Goal: Complete application form

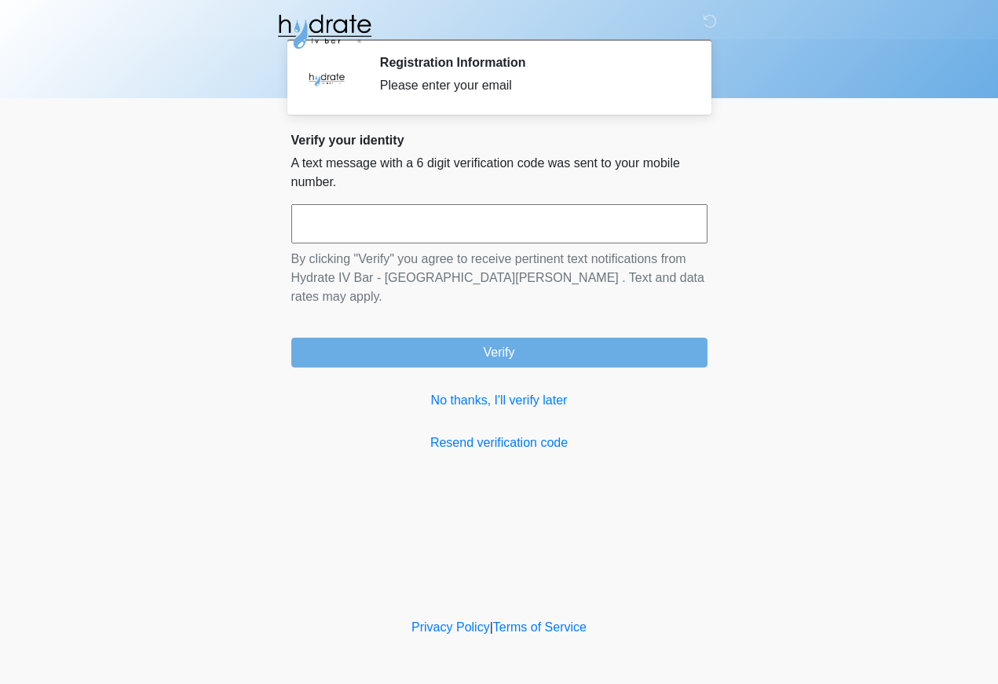
click at [542, 278] on p "By clicking "Verify" you agree to receive pertinent text notifications from Hyd…" at bounding box center [499, 278] width 416 height 57
click at [570, 229] on input "text" at bounding box center [499, 223] width 416 height 39
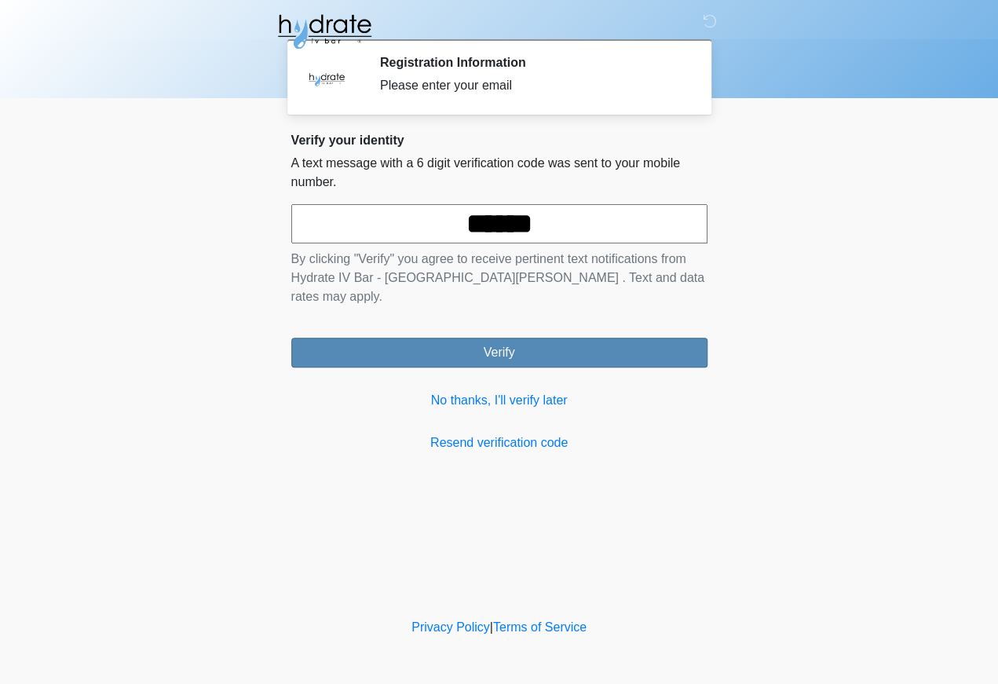
type input "******"
click at [670, 338] on button "Verify" at bounding box center [499, 353] width 416 height 30
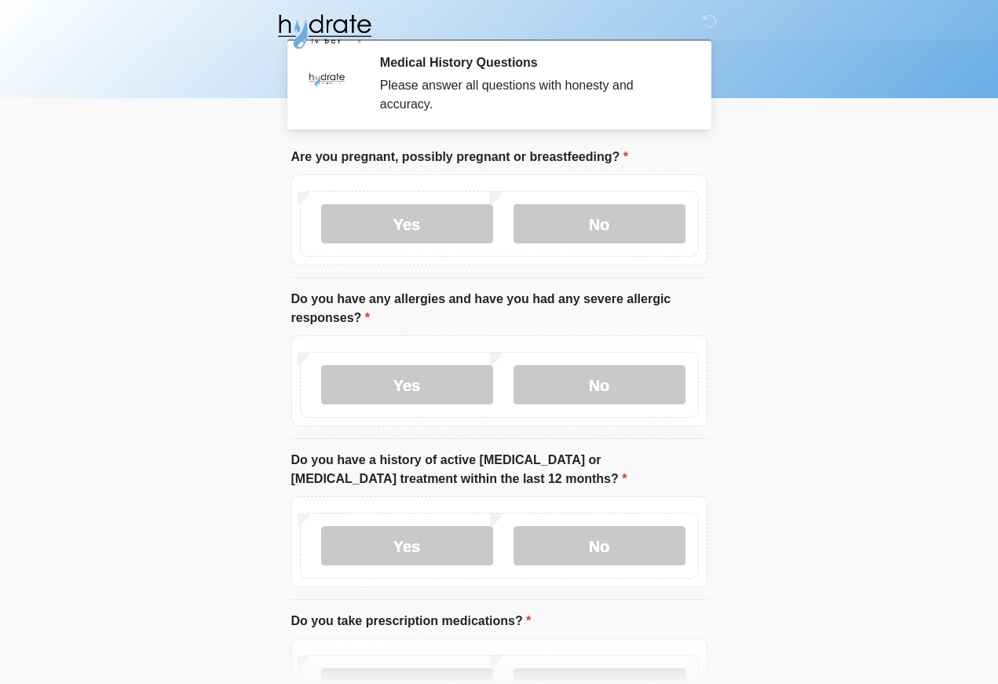
click at [669, 191] on div "Yes No" at bounding box center [499, 224] width 399 height 66
click at [638, 233] on label "No" at bounding box center [599, 223] width 172 height 39
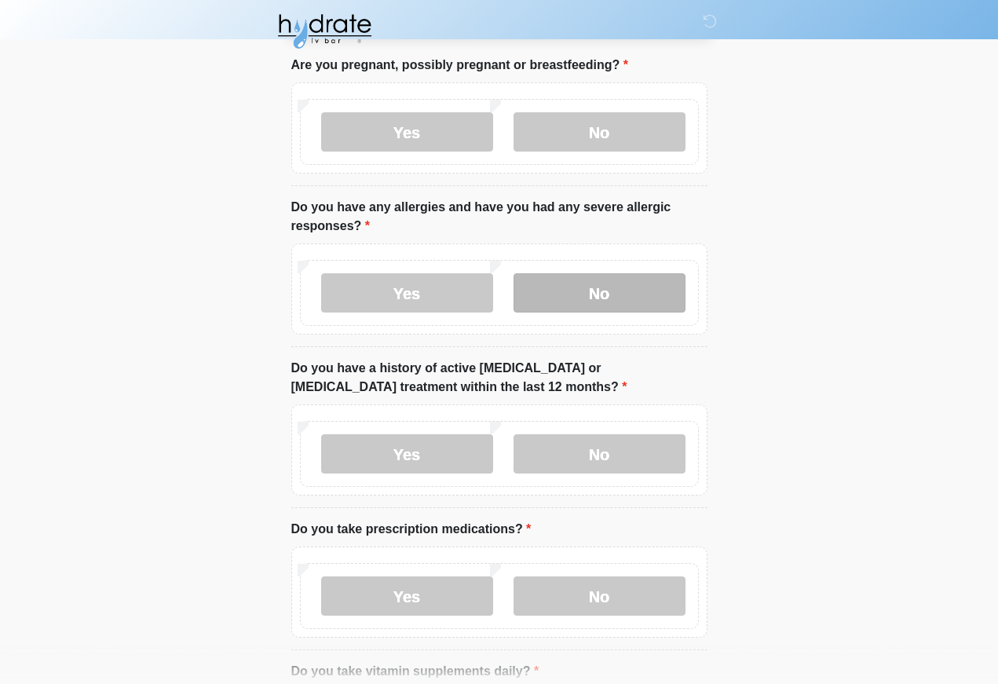
click at [622, 294] on label "No" at bounding box center [599, 292] width 172 height 39
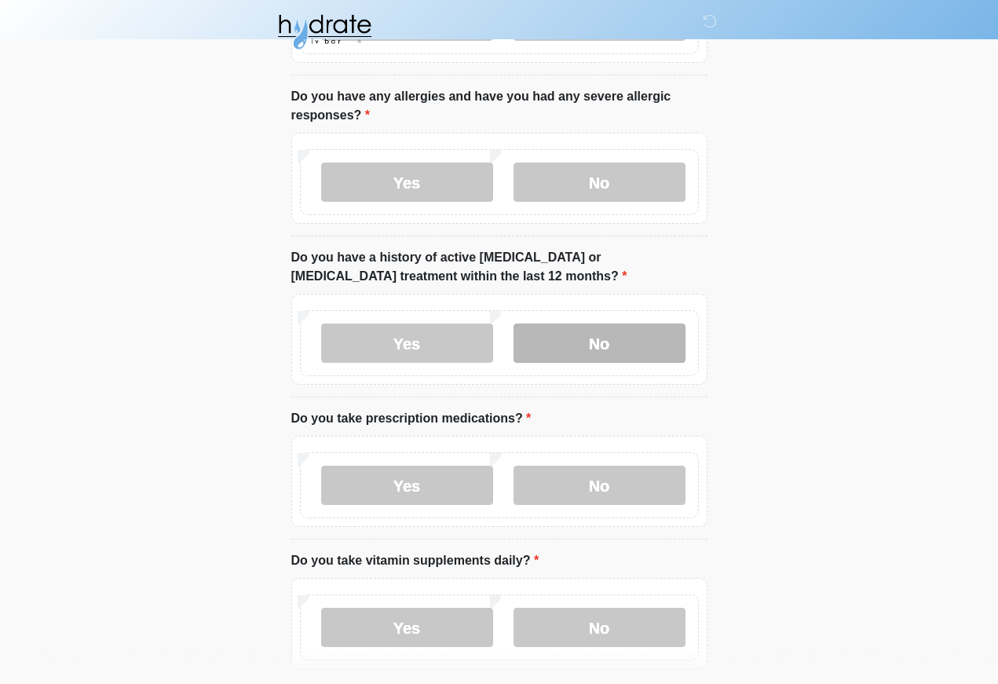
click at [622, 353] on label "No" at bounding box center [599, 342] width 172 height 39
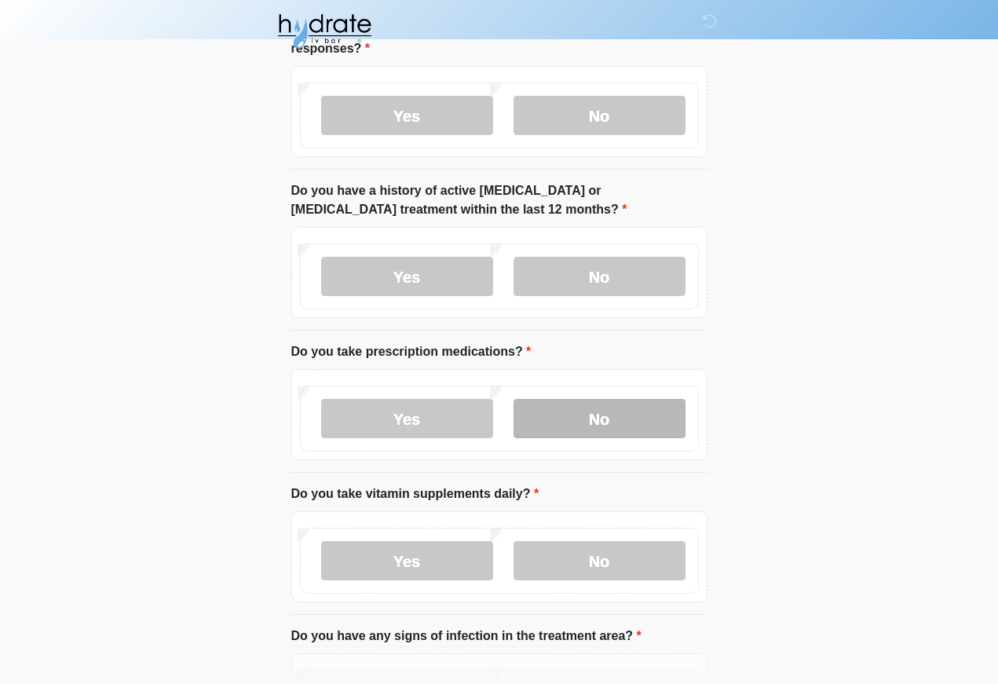
click at [611, 436] on label "No" at bounding box center [599, 418] width 172 height 39
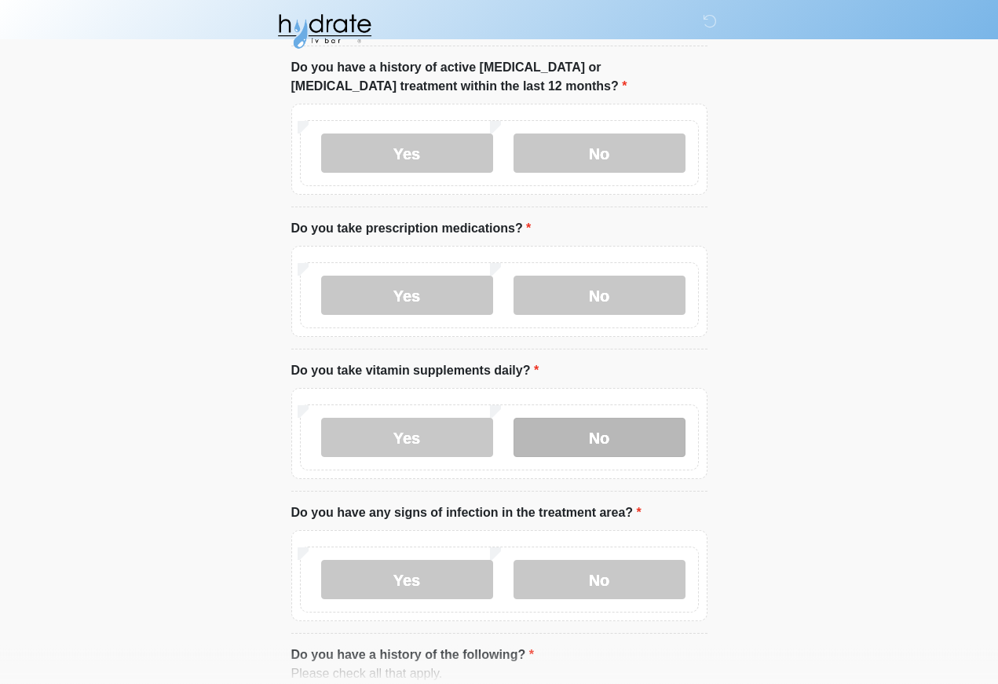
click at [624, 435] on label "No" at bounding box center [599, 437] width 172 height 39
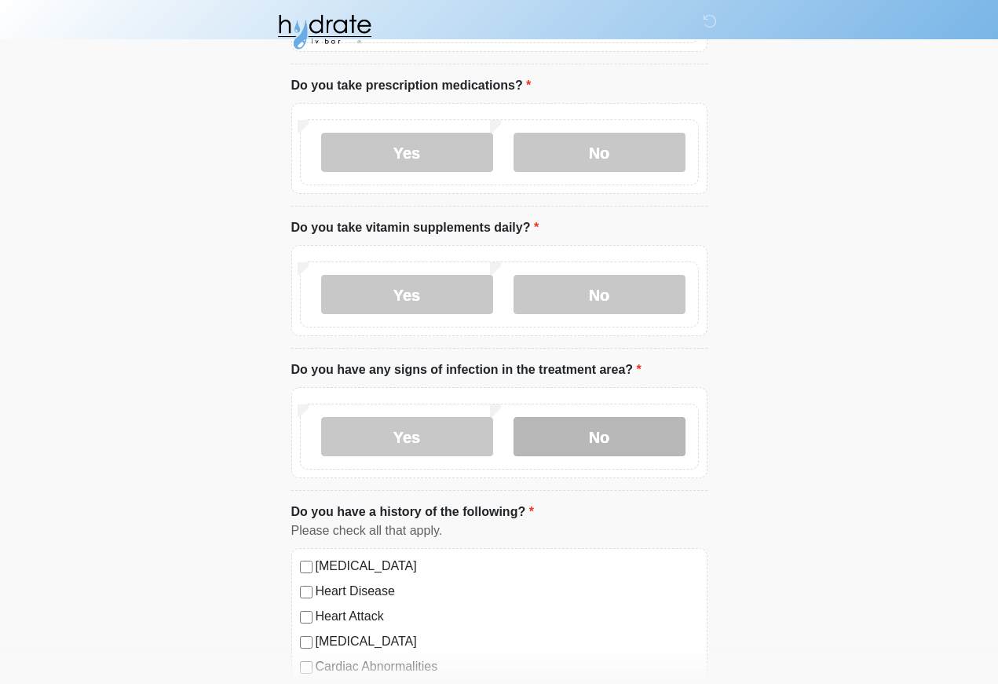
click at [633, 447] on label "No" at bounding box center [599, 436] width 172 height 39
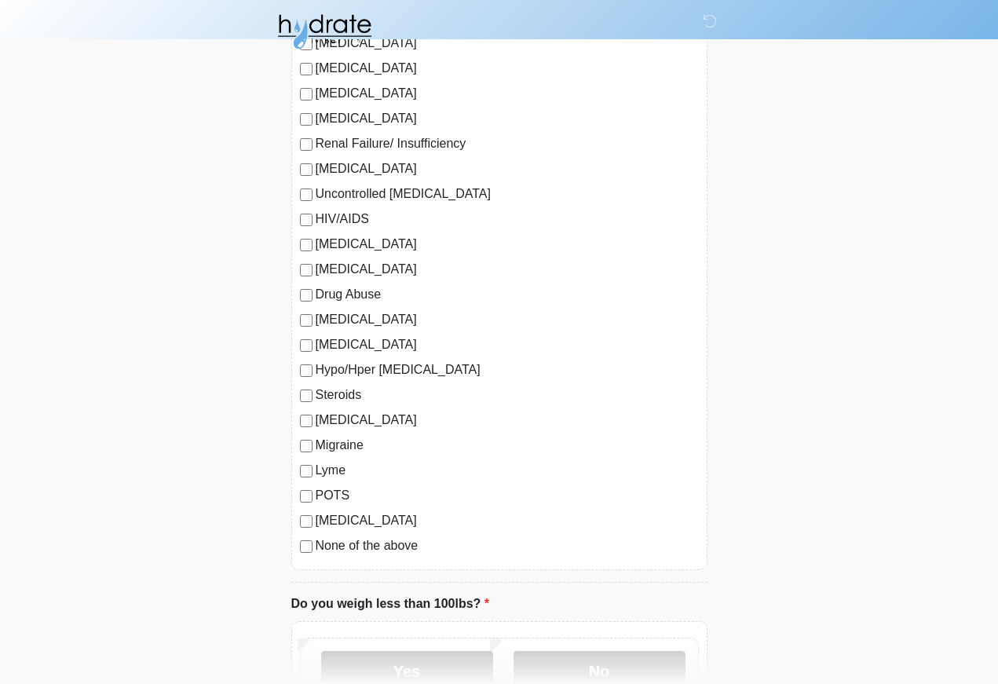
scroll to position [1399, 0]
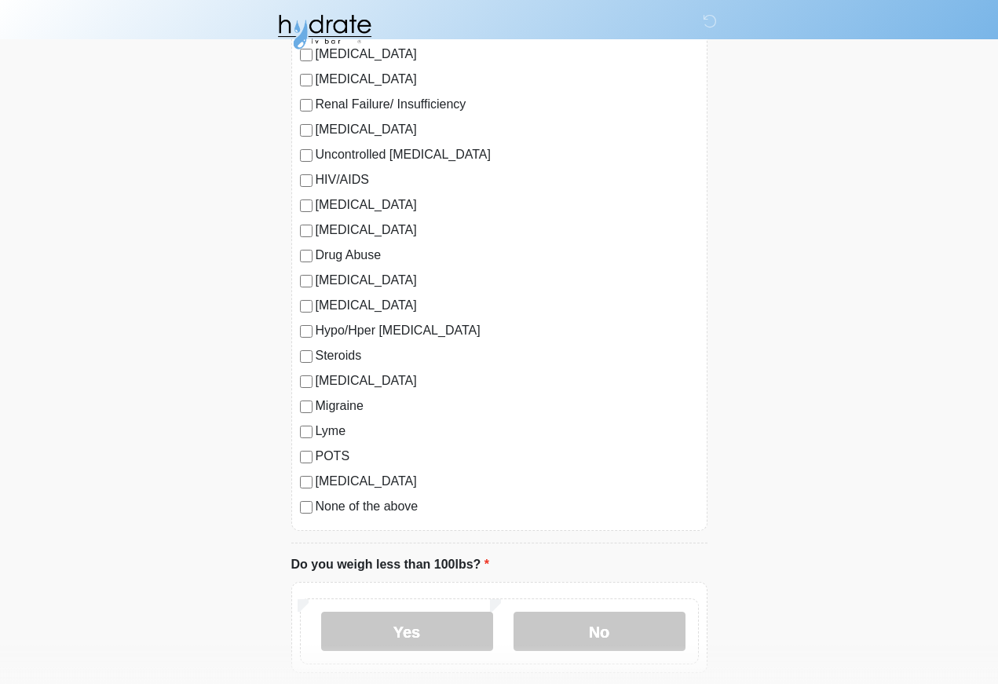
click at [415, 512] on label "None of the above" at bounding box center [507, 506] width 383 height 19
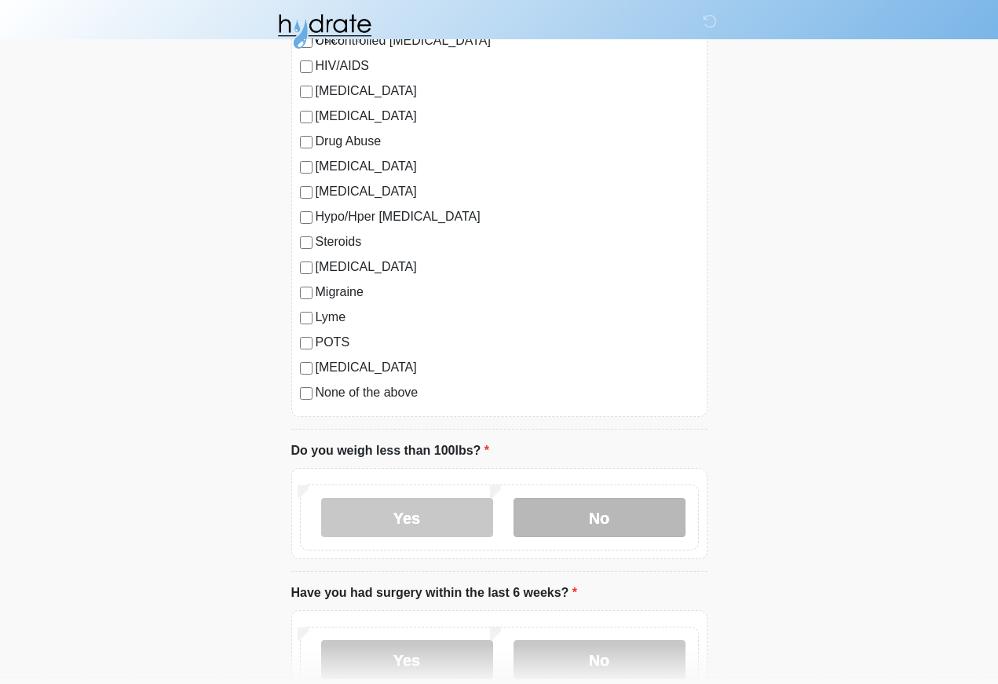
click at [614, 520] on label "No" at bounding box center [599, 517] width 172 height 39
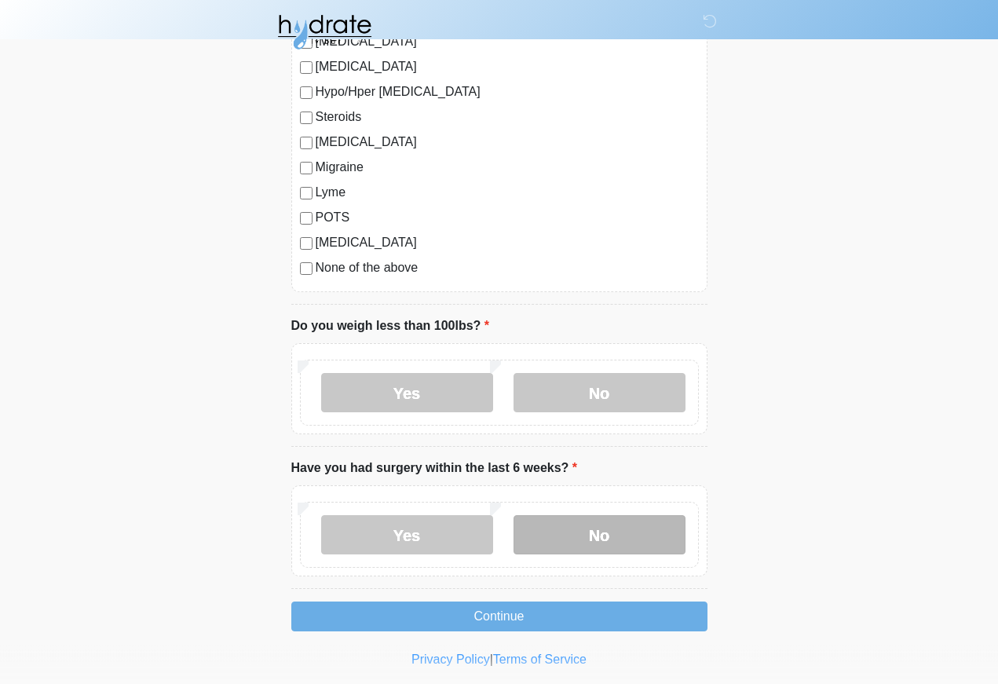
click at [636, 515] on label "No" at bounding box center [599, 534] width 172 height 39
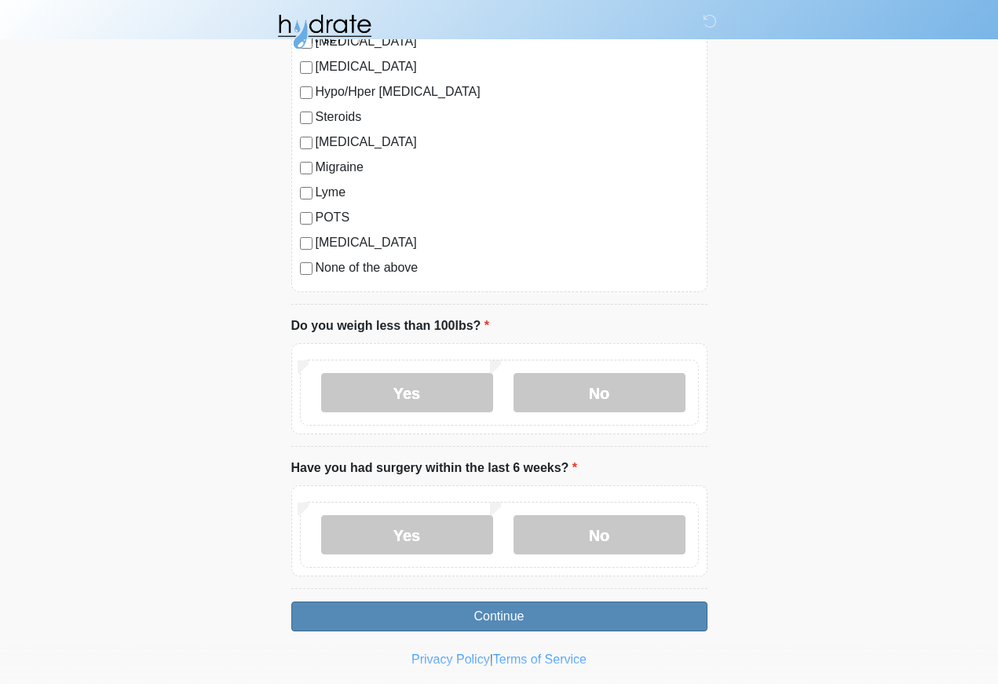
click at [661, 616] on button "Continue" at bounding box center [499, 616] width 416 height 30
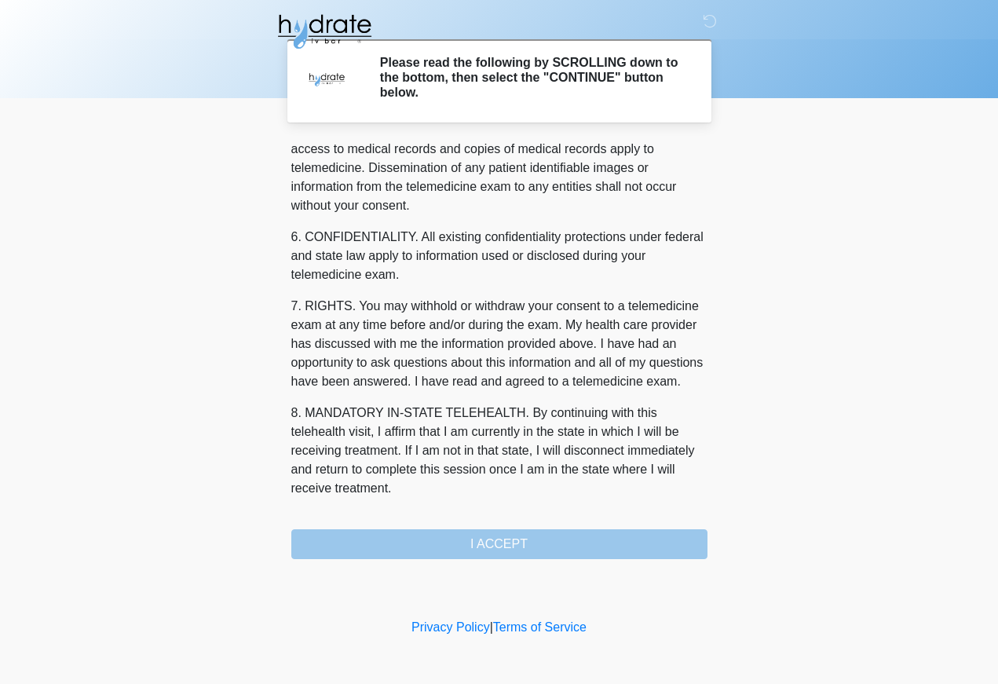
scroll to position [560, 0]
click at [590, 542] on button "I ACCEPT" at bounding box center [499, 544] width 416 height 30
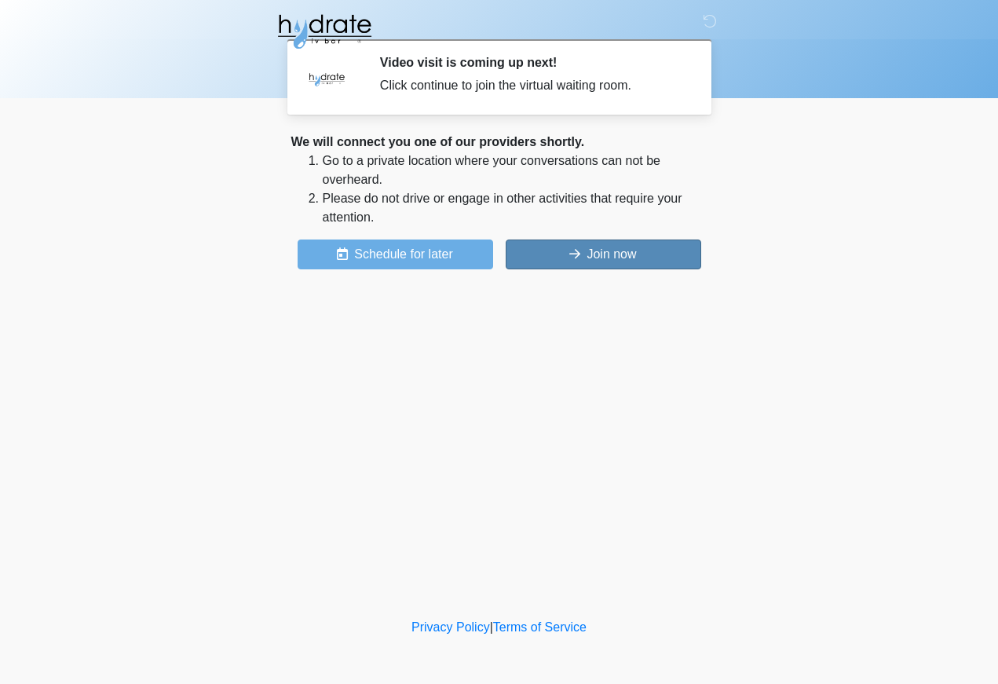
click at [645, 260] on button "Join now" at bounding box center [603, 254] width 195 height 30
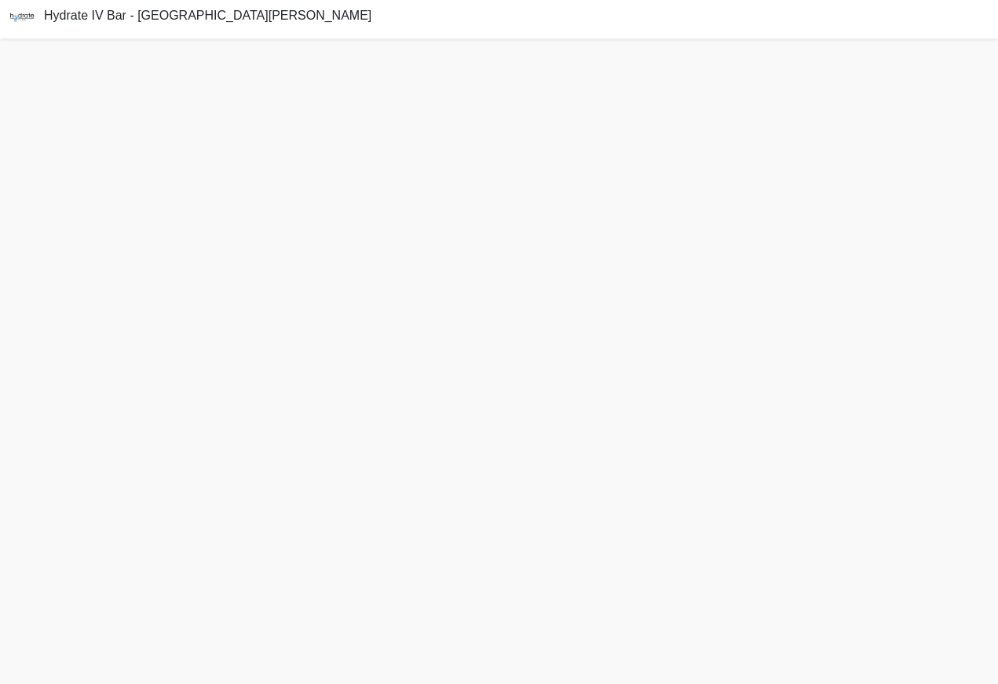
scroll to position [31, 0]
